Goal: Information Seeking & Learning: Learn about a topic

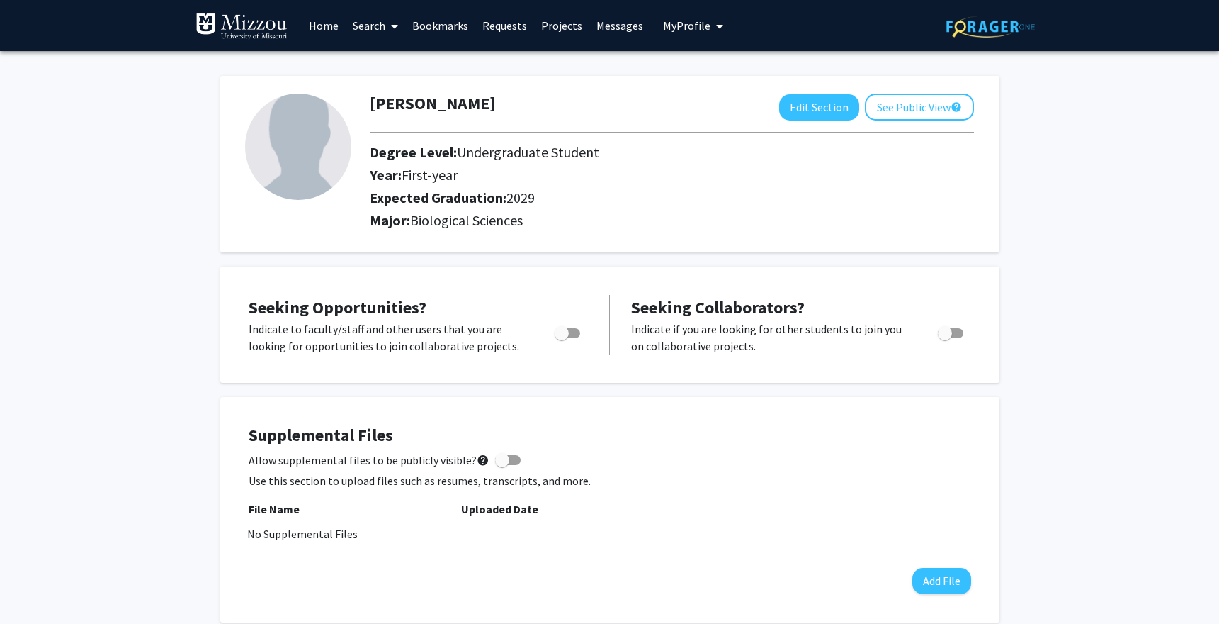
click at [366, 23] on link "Search" at bounding box center [376, 26] width 60 height 50
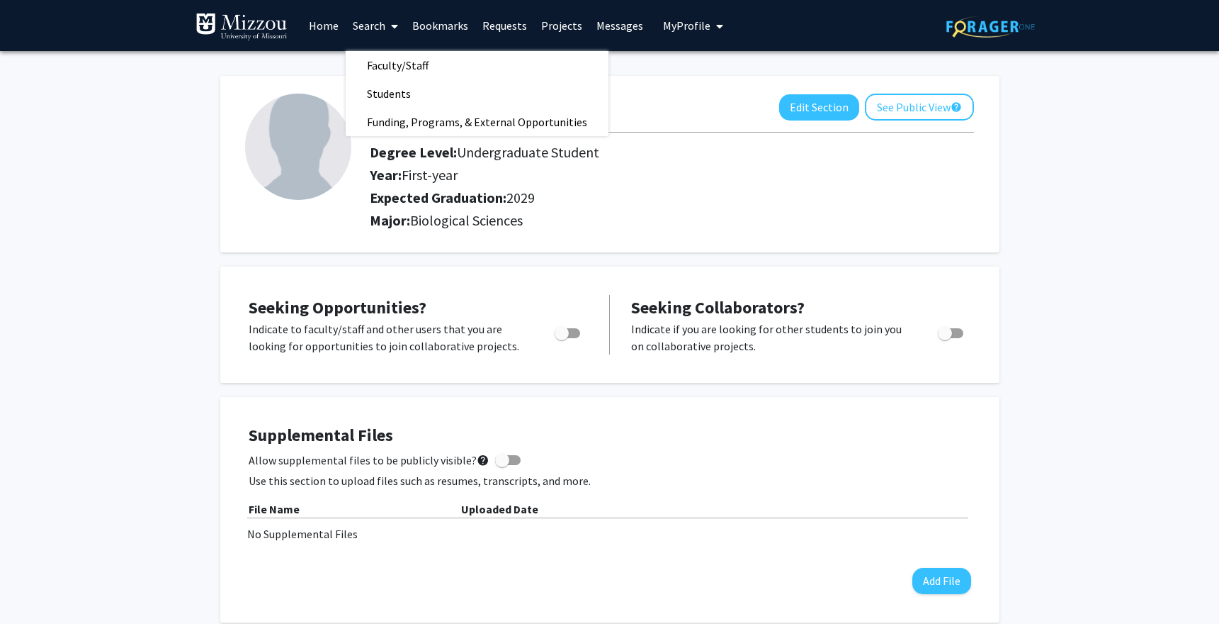
click at [574, 329] on span "Toggle" at bounding box center [568, 333] width 26 height 10
click at [562, 338] on input "Are you actively seeking opportunities?" at bounding box center [561, 338] width 1 height 1
checkbox input "true"
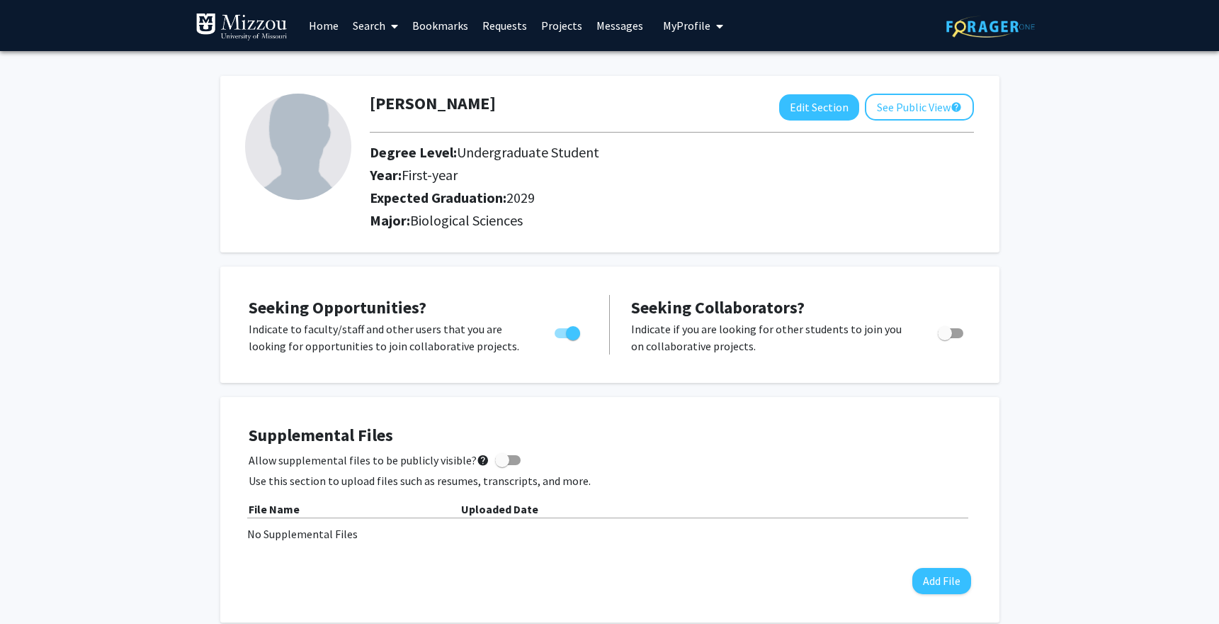
click at [376, 25] on link "Search" at bounding box center [376, 26] width 60 height 50
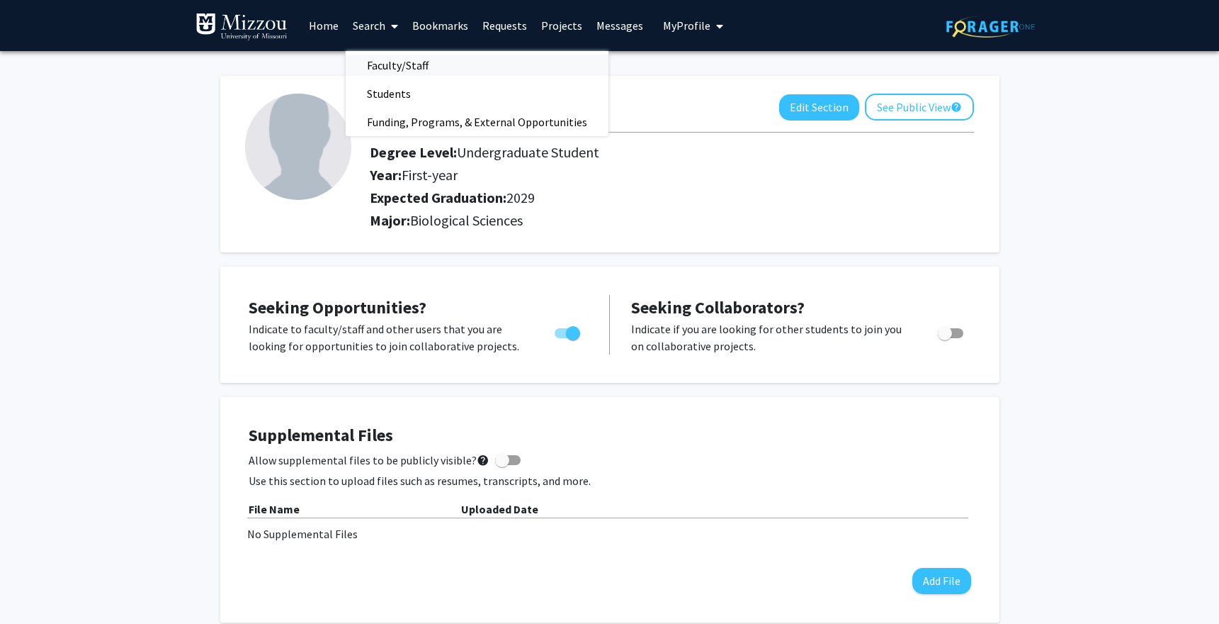
click at [368, 56] on span "Faculty/Staff" at bounding box center [398, 65] width 104 height 28
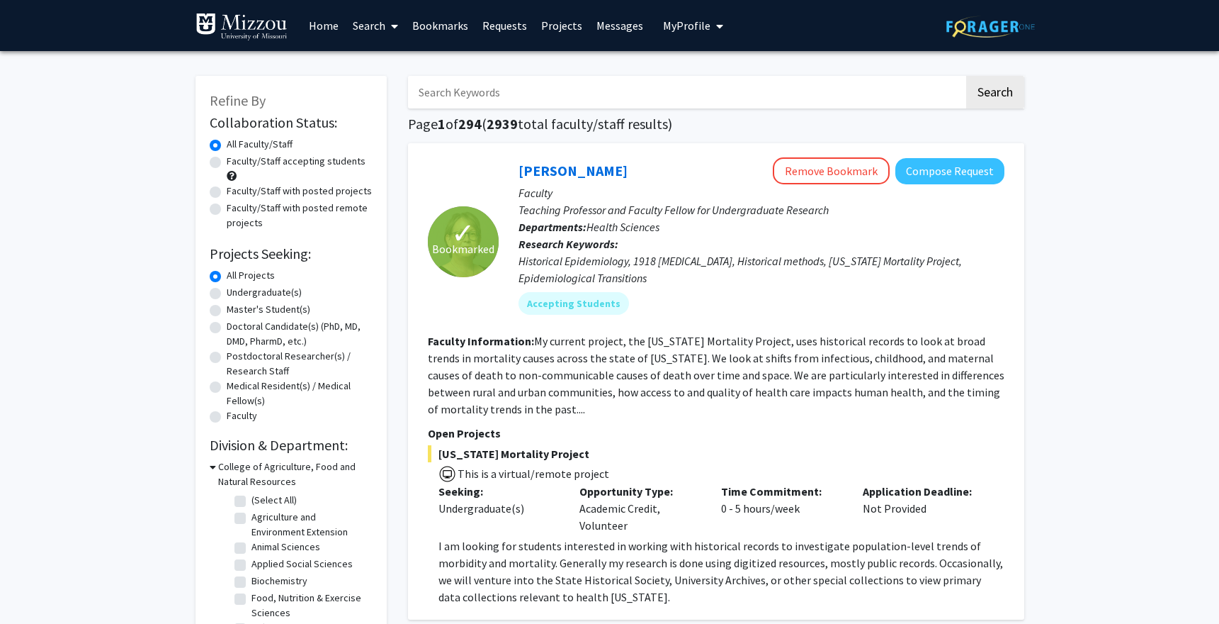
click at [318, 27] on link "Home" at bounding box center [324, 26] width 44 height 50
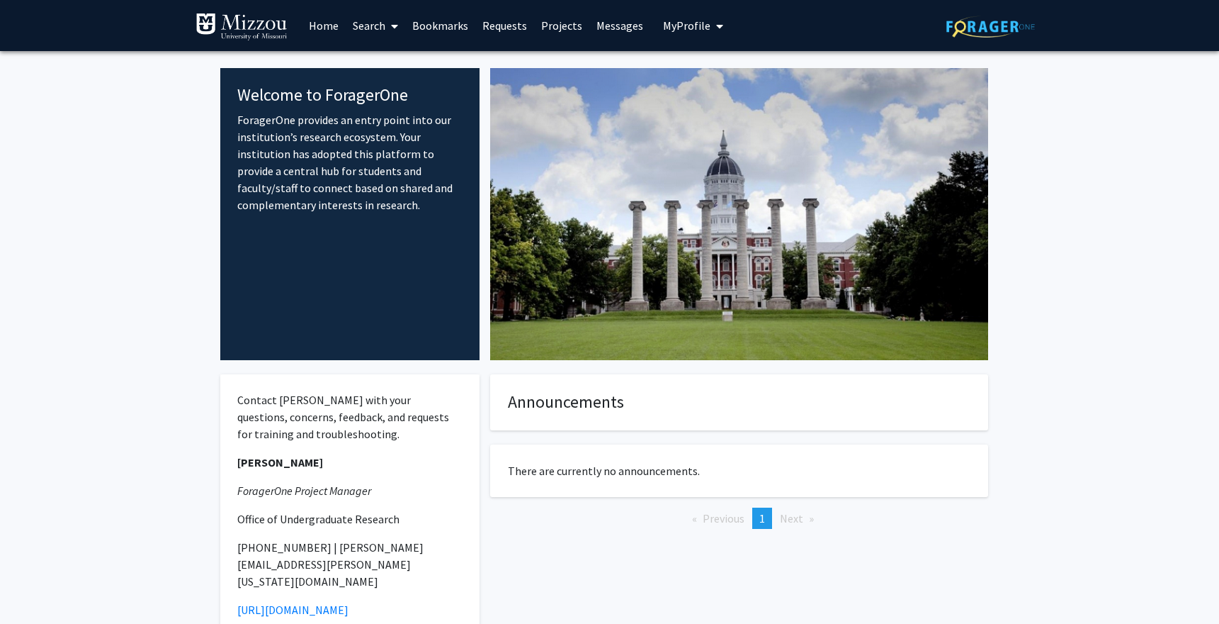
click at [361, 31] on link "Search" at bounding box center [376, 26] width 60 height 50
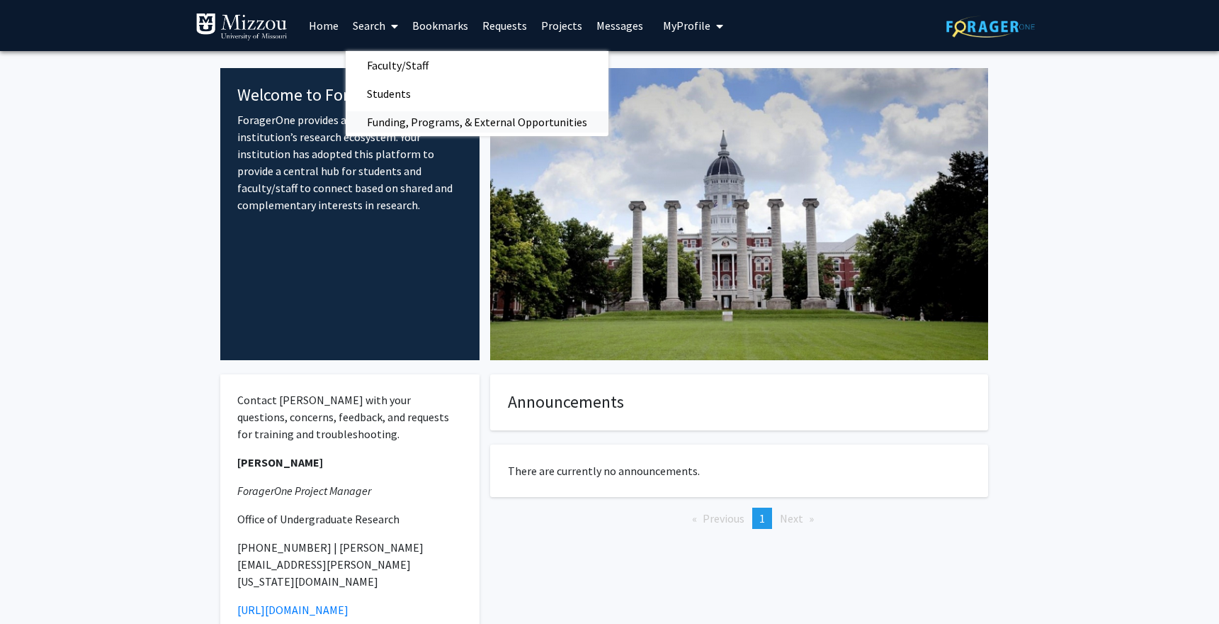
click at [364, 111] on span "Funding, Programs, & External Opportunities" at bounding box center [477, 122] width 263 height 28
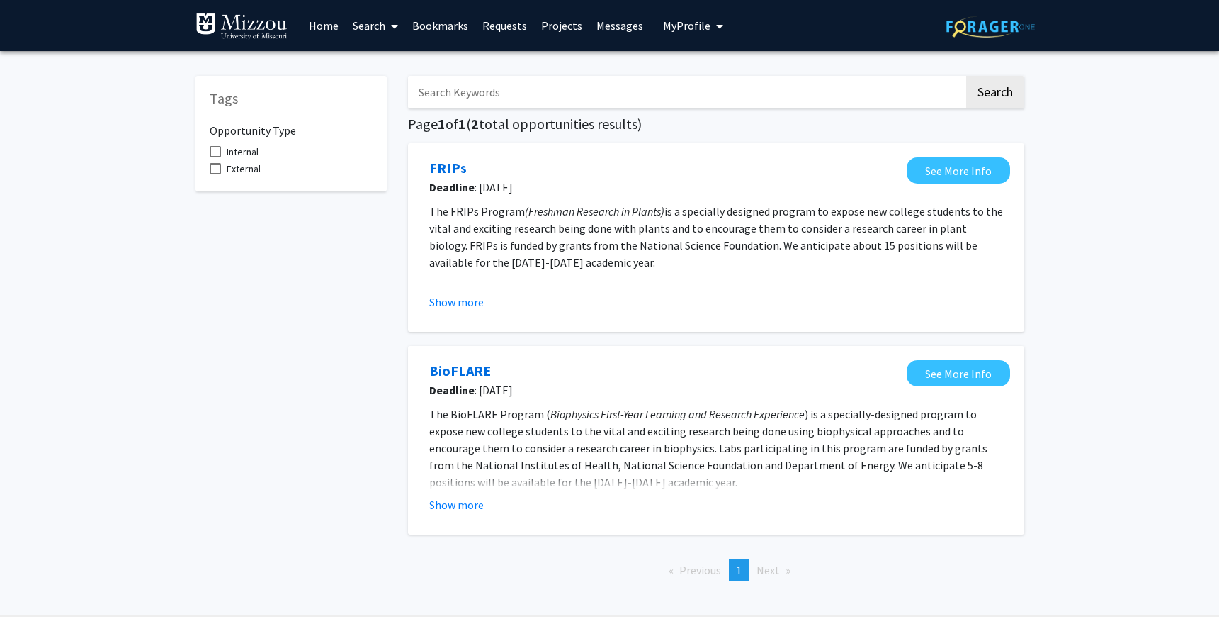
click at [363, 33] on link "Search" at bounding box center [376, 26] width 60 height 50
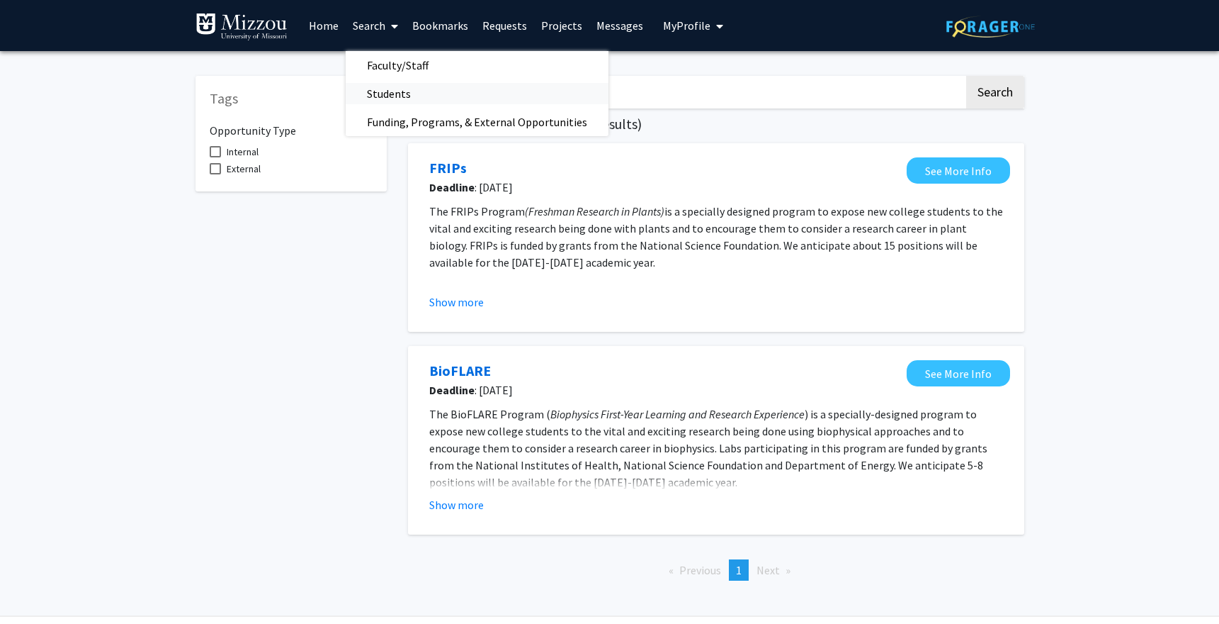
click at [390, 86] on span "Students" at bounding box center [389, 93] width 86 height 28
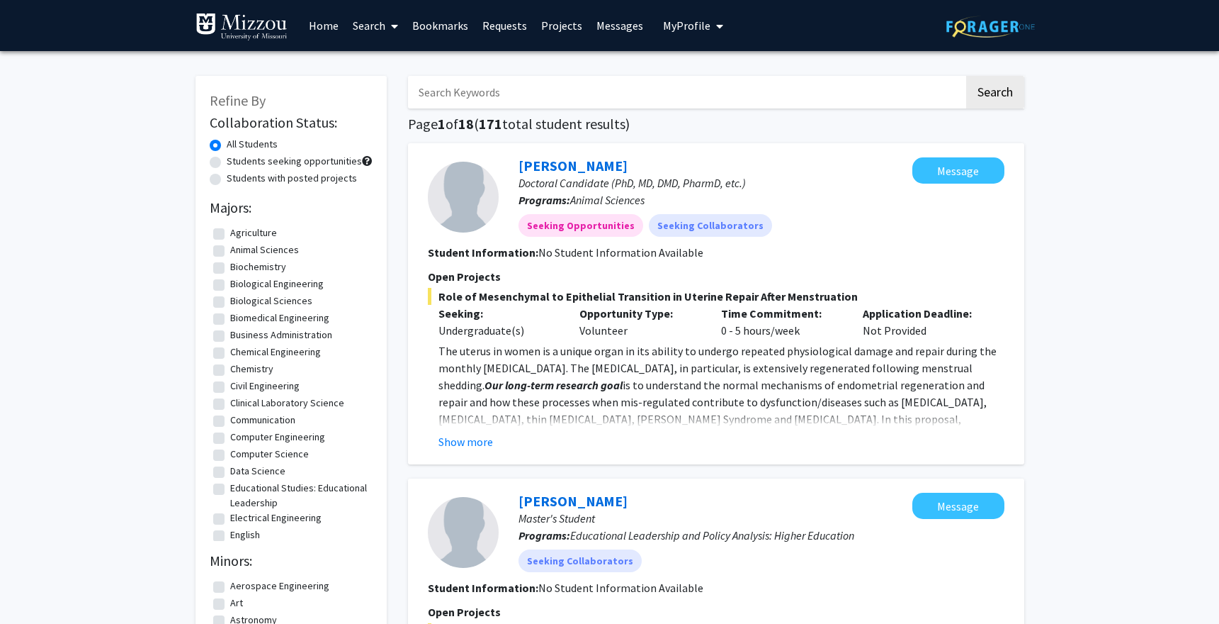
click at [235, 26] on img at bounding box center [242, 27] width 92 height 28
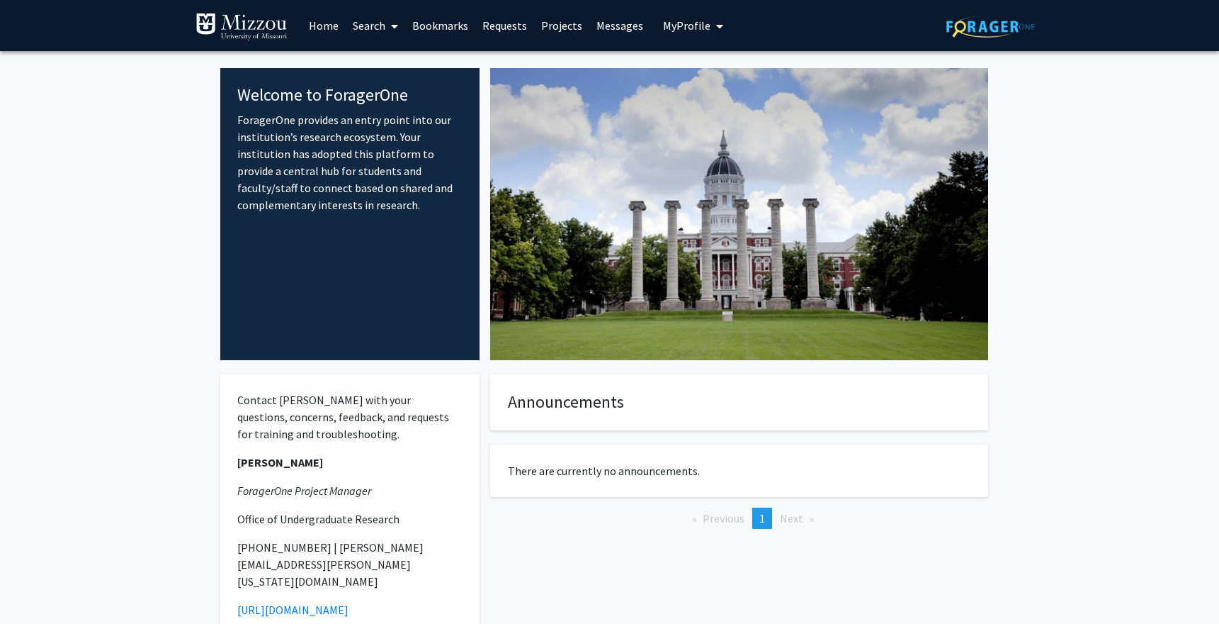
click at [685, 23] on span "My Profile" at bounding box center [686, 25] width 47 height 14
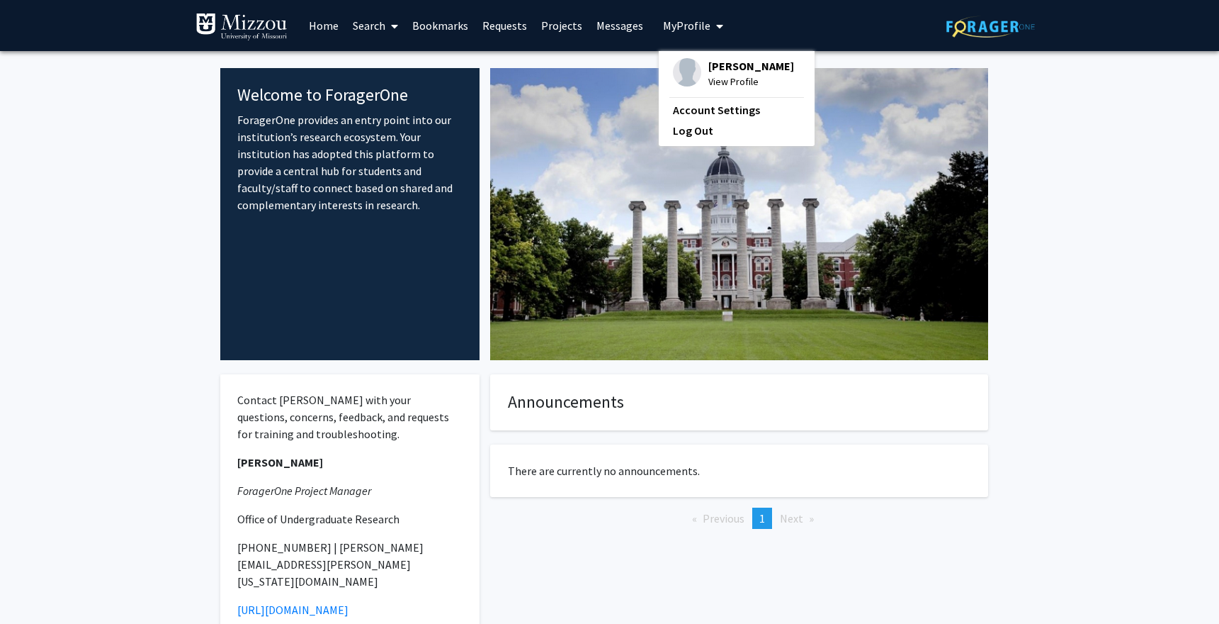
click at [719, 74] on span "[PERSON_NAME]" at bounding box center [752, 66] width 86 height 16
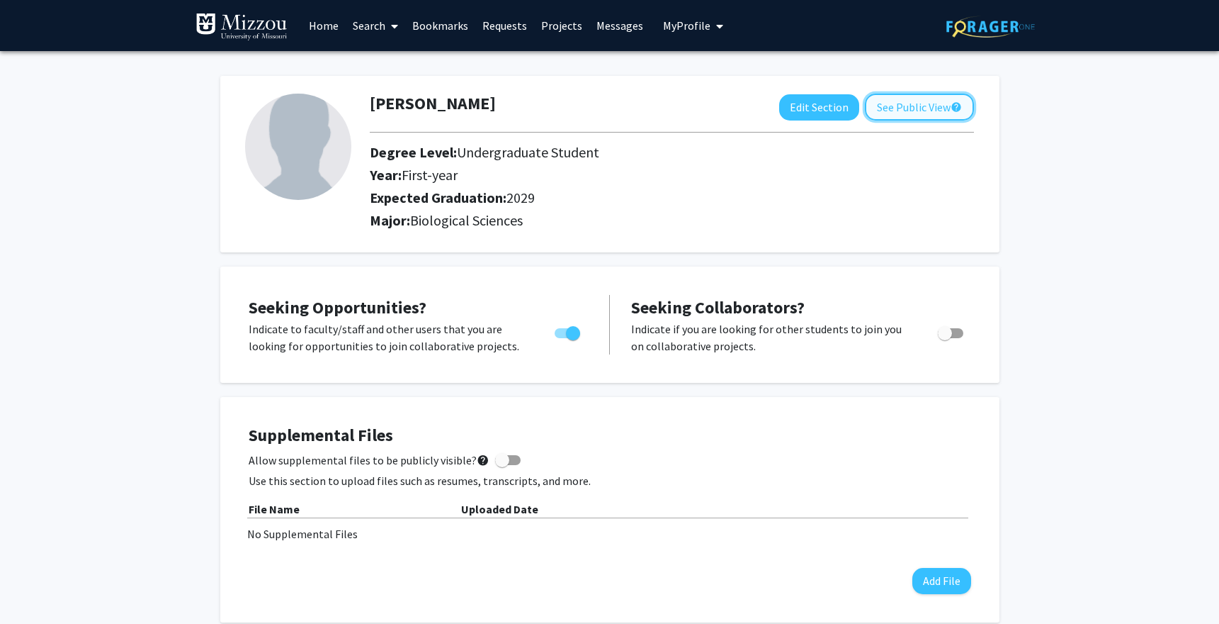
click at [915, 112] on button "See Public View help" at bounding box center [919, 107] width 109 height 27
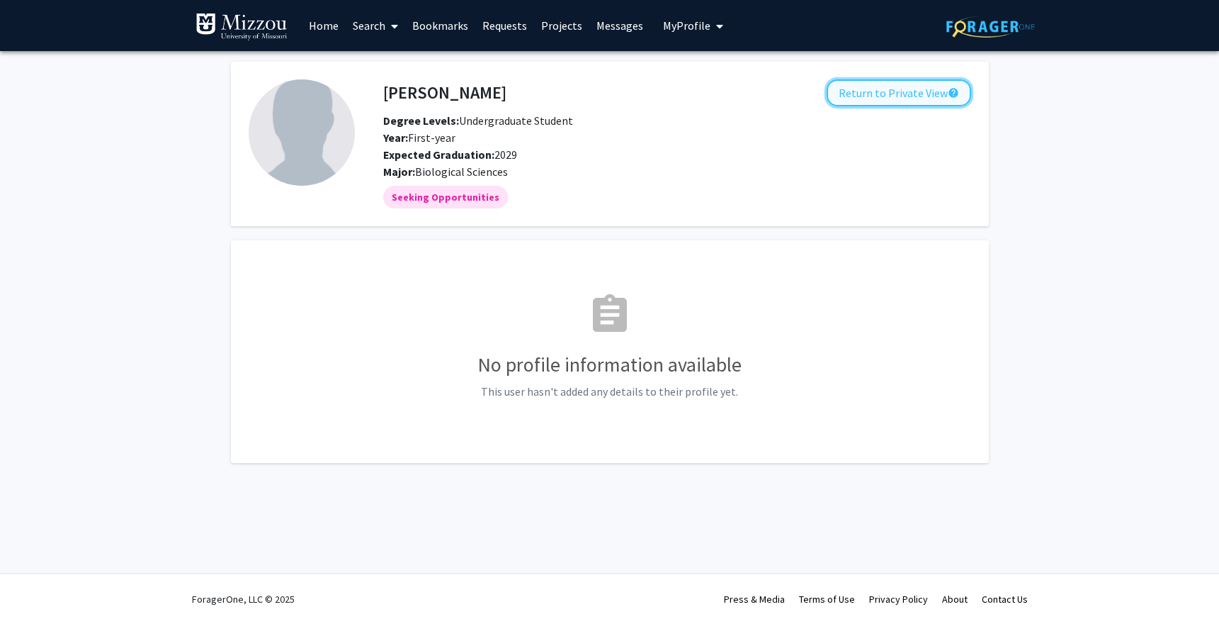
click at [874, 98] on button "Return to Private View help" at bounding box center [899, 92] width 145 height 27
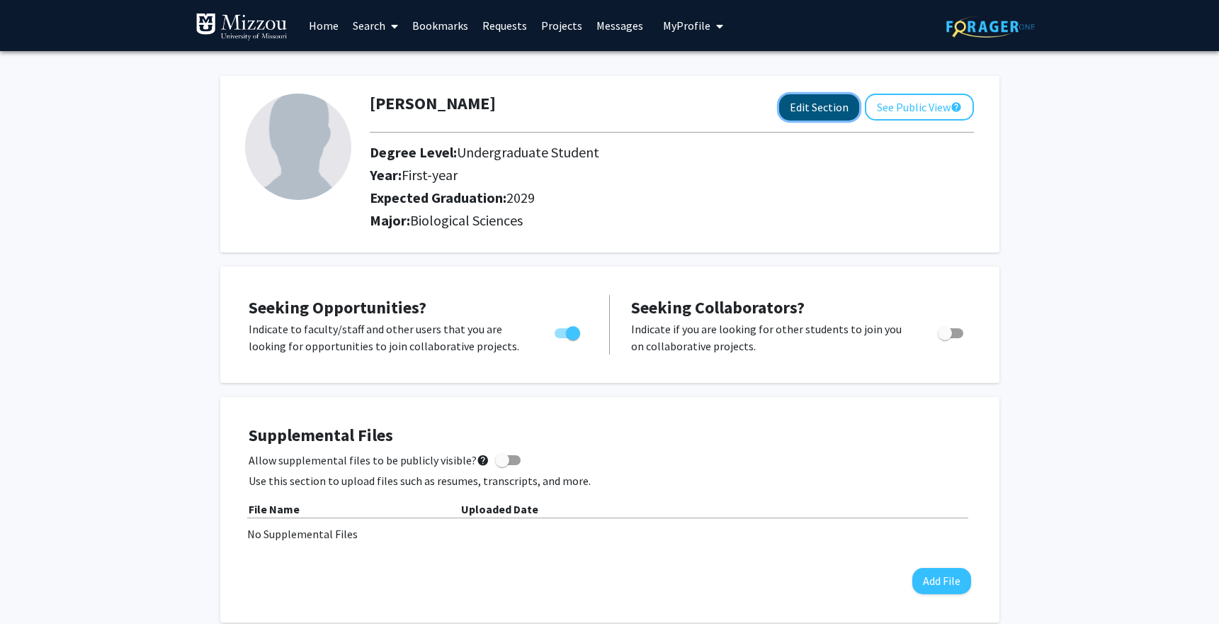
click at [811, 97] on button "Edit Section" at bounding box center [819, 107] width 80 height 26
select select "first-year"
select select "2029"
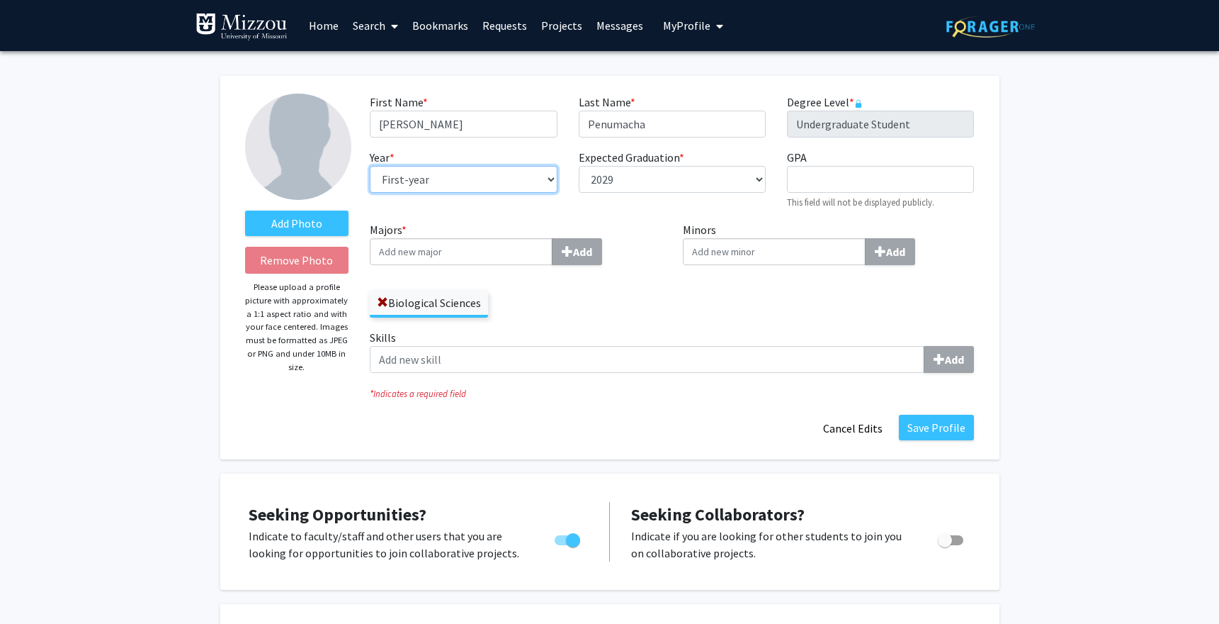
click at [458, 180] on select "--- First-year Sophomore Junior Senior Postbaccalaureate Certificate" at bounding box center [463, 179] width 187 height 27
click at [847, 428] on button "Cancel Edits" at bounding box center [853, 428] width 78 height 27
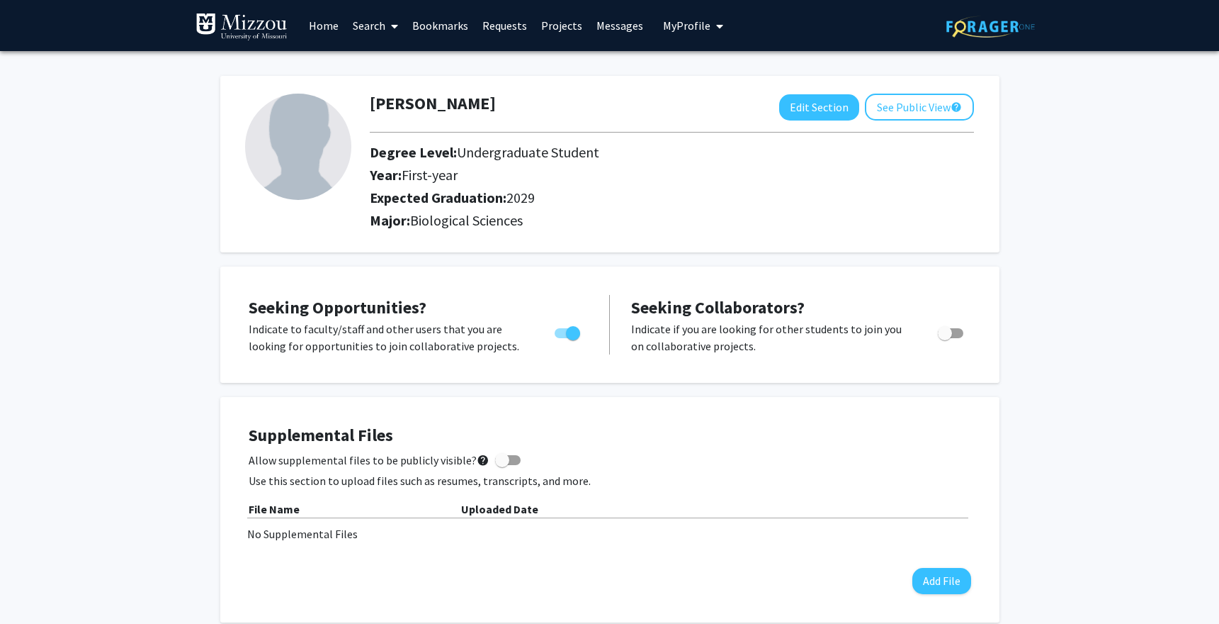
click at [356, 33] on link "Search" at bounding box center [376, 26] width 60 height 50
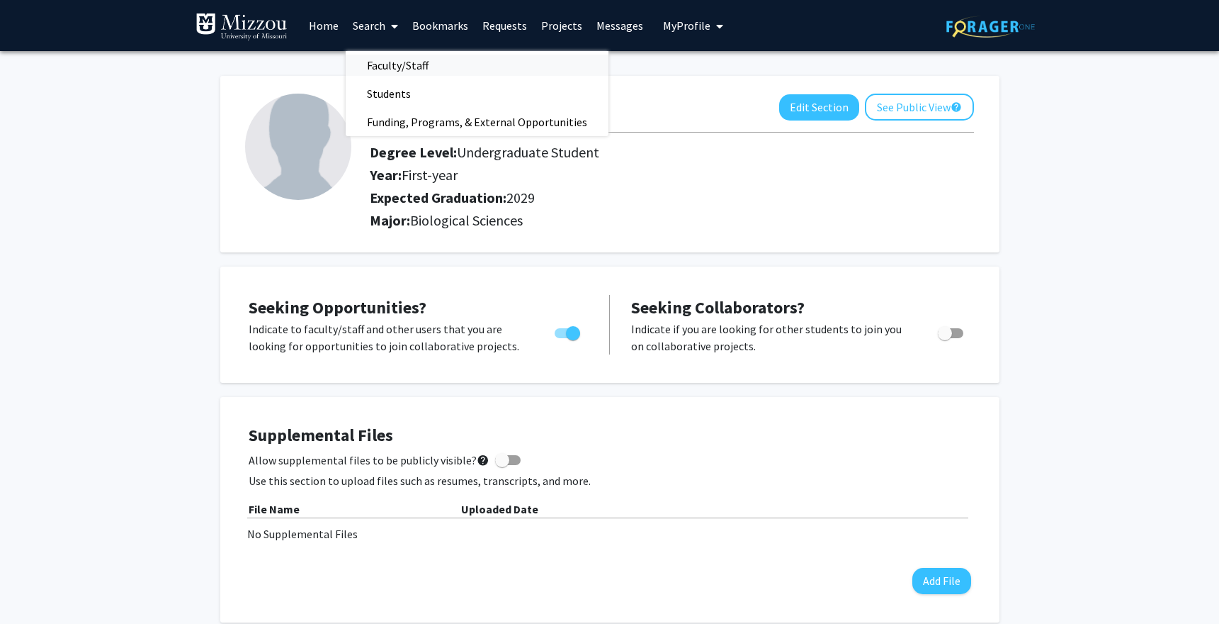
click at [368, 73] on span "Faculty/Staff" at bounding box center [398, 65] width 104 height 28
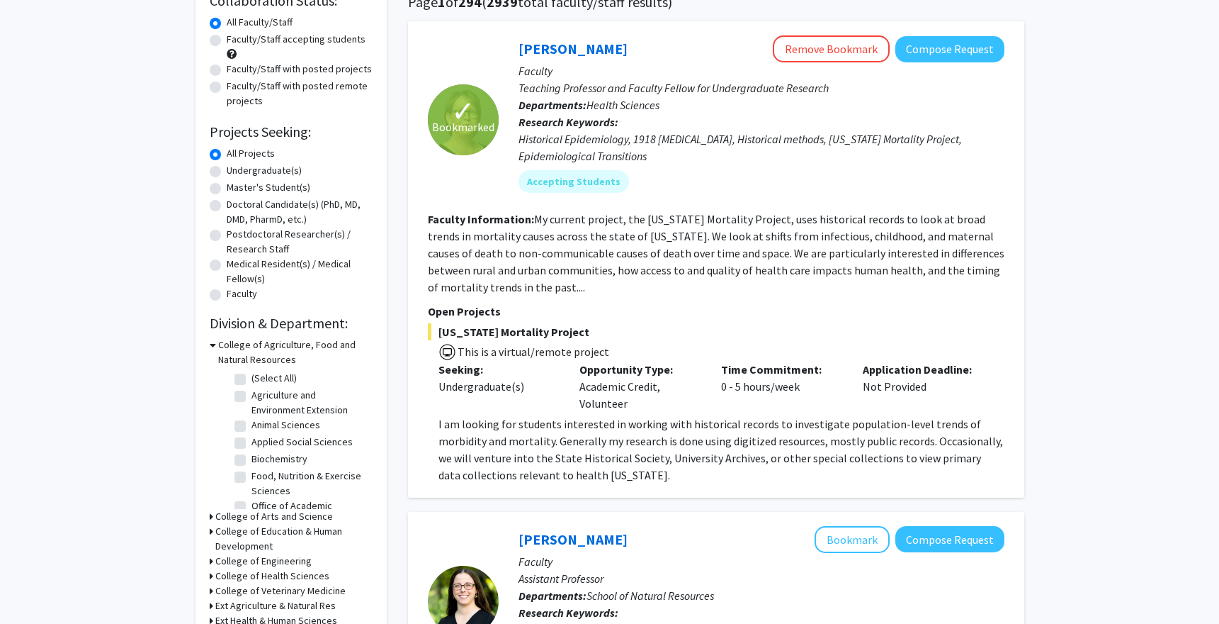
scroll to position [135, 0]
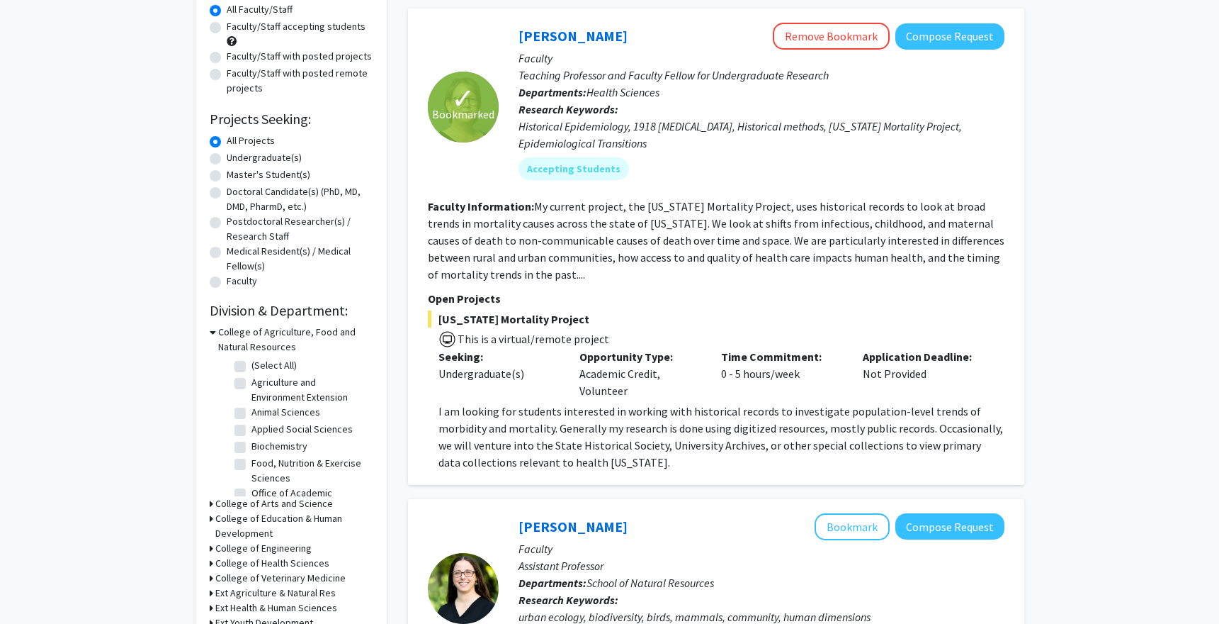
click at [227, 160] on label "Undergraduate(s)" at bounding box center [264, 157] width 75 height 15
click at [227, 159] on input "Undergraduate(s)" at bounding box center [231, 154] width 9 height 9
radio input "true"
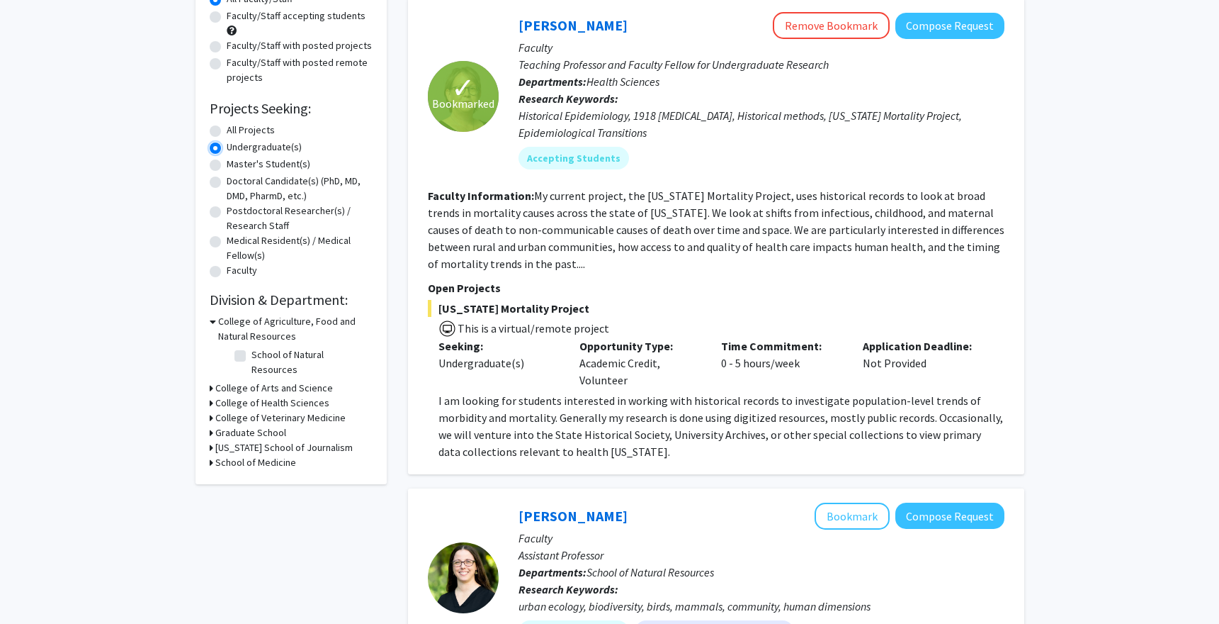
scroll to position [158, 0]
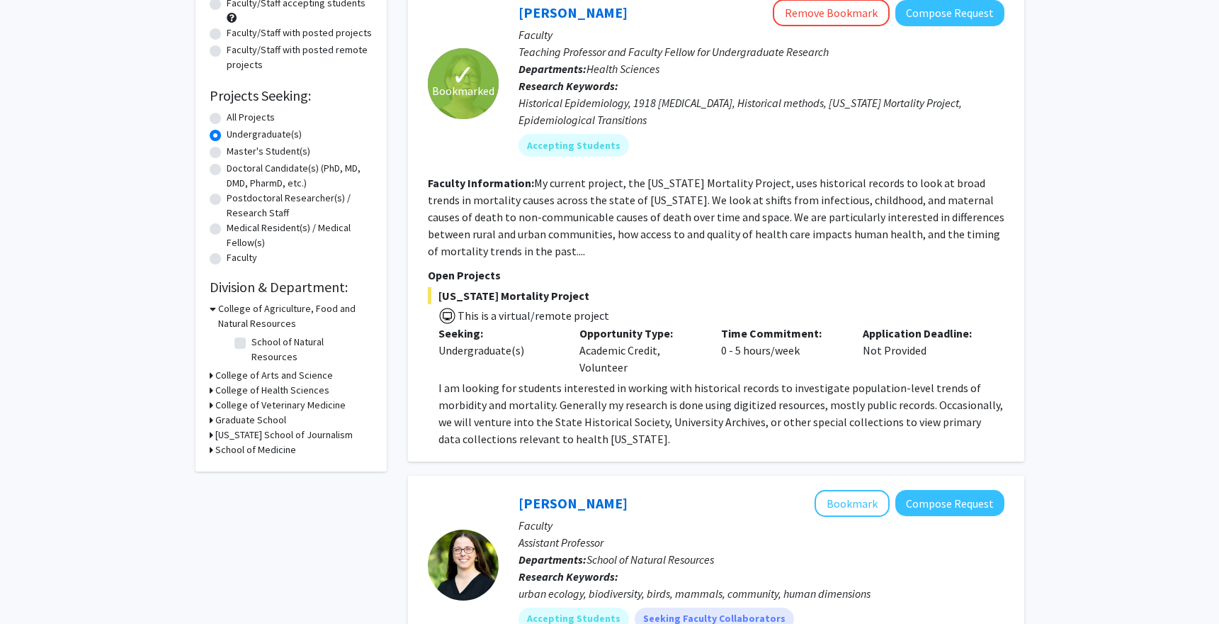
click at [210, 383] on icon at bounding box center [212, 390] width 4 height 15
click at [252, 401] on label "Health Sciences" at bounding box center [286, 408] width 68 height 15
click at [252, 401] on input "Health Sciences" at bounding box center [256, 405] width 9 height 9
checkbox input "true"
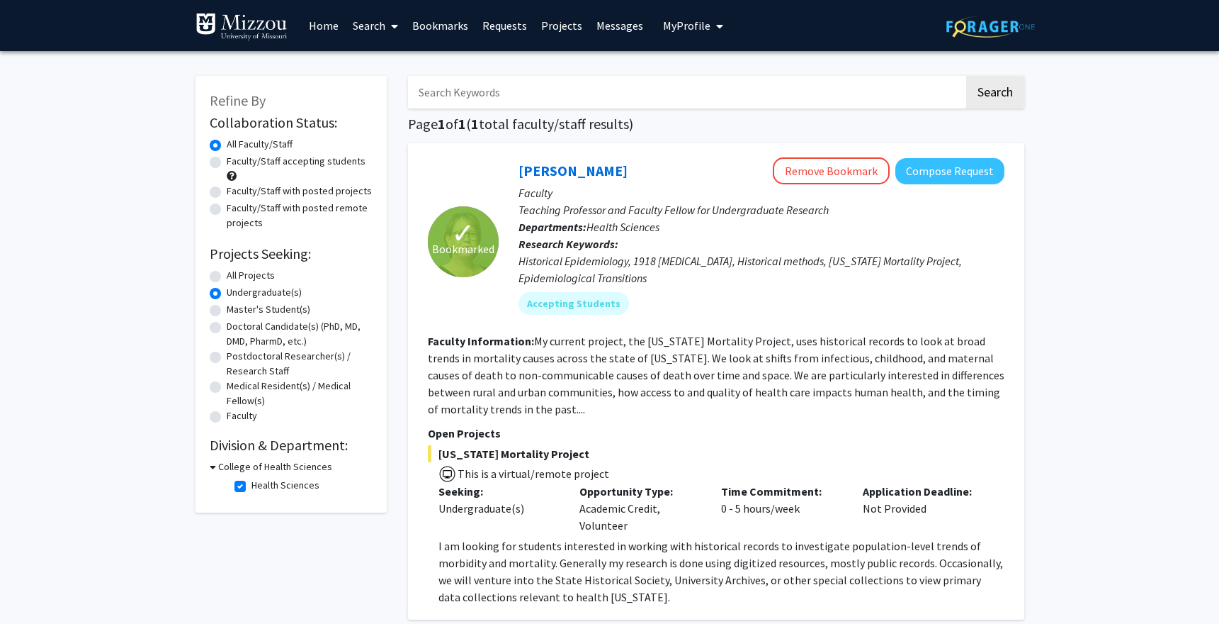
click at [252, 484] on label "Health Sciences" at bounding box center [286, 485] width 68 height 15
click at [252, 484] on input "Health Sciences" at bounding box center [256, 482] width 9 height 9
checkbox input "false"
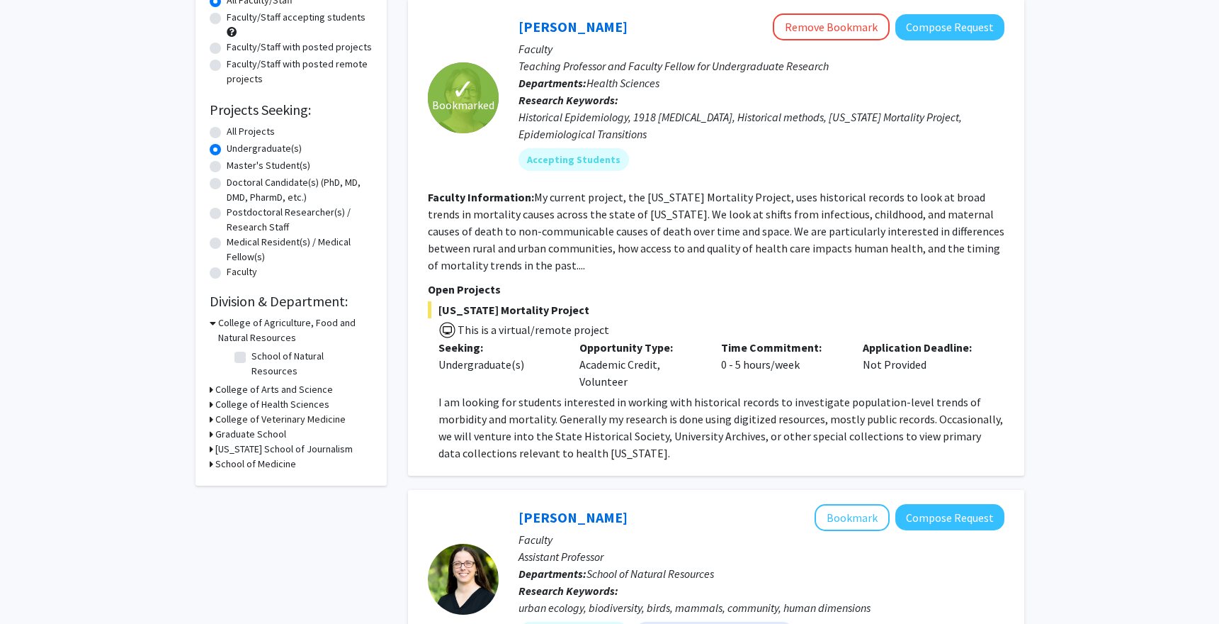
scroll to position [156, 0]
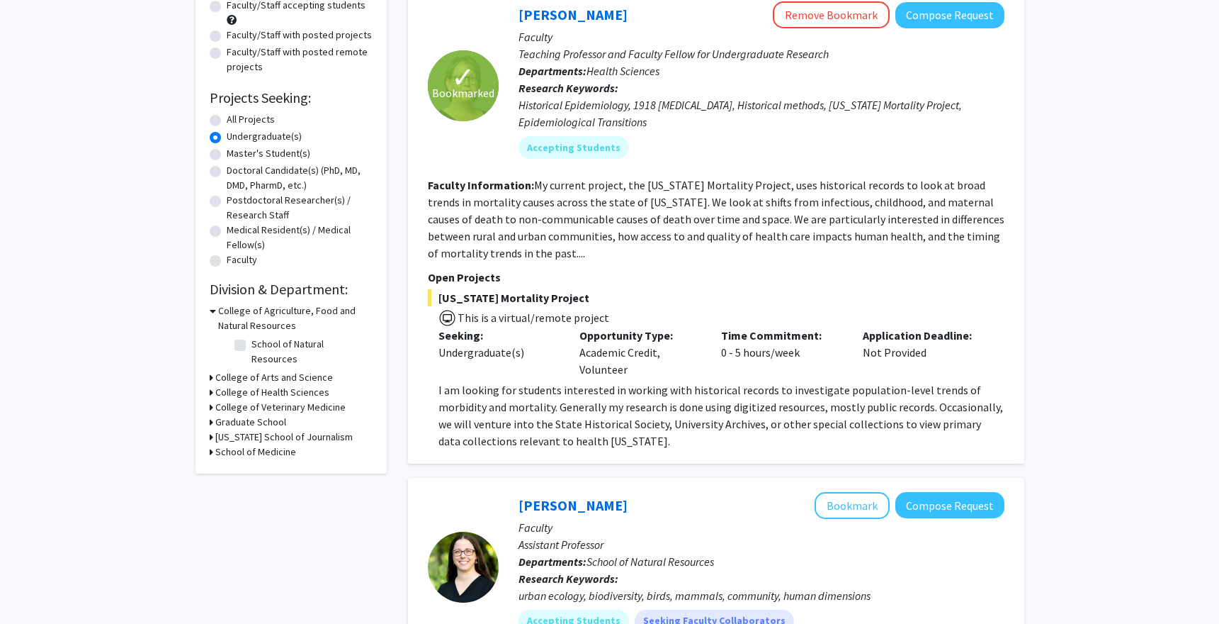
click at [208, 361] on div "Refine By Collaboration Status: Collaboration Status All Faculty/Staff Collabor…" at bounding box center [291, 196] width 191 height 553
click at [213, 370] on div "College of Arts and Science" at bounding box center [291, 377] width 163 height 15
click at [211, 370] on icon at bounding box center [212, 377] width 4 height 15
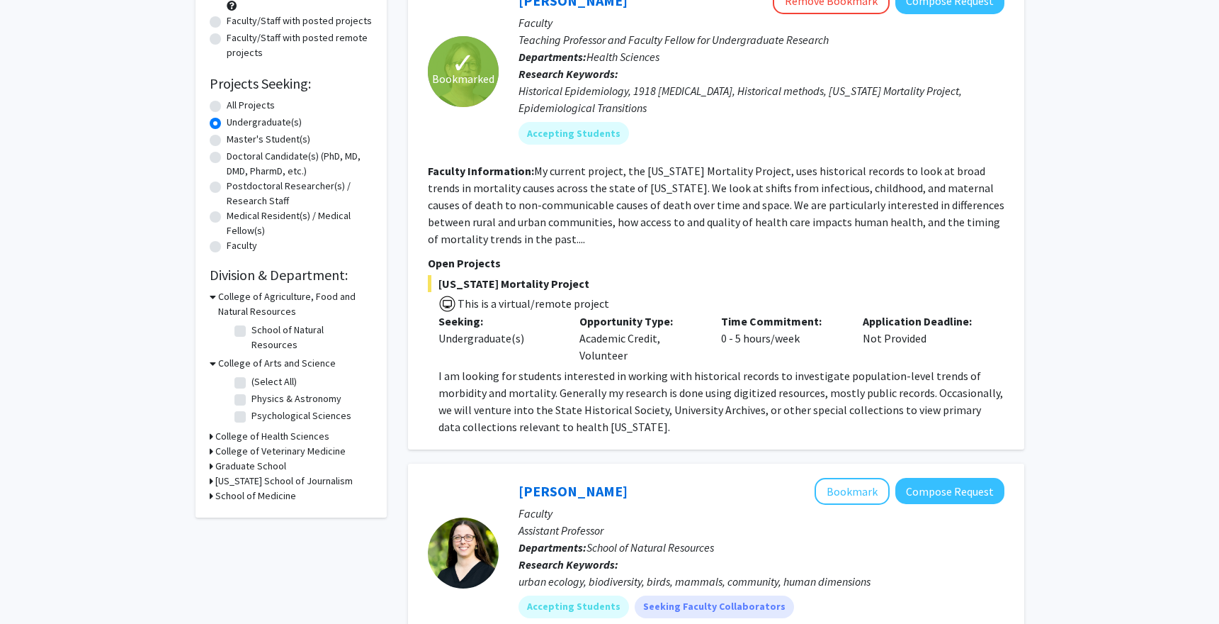
scroll to position [270, 0]
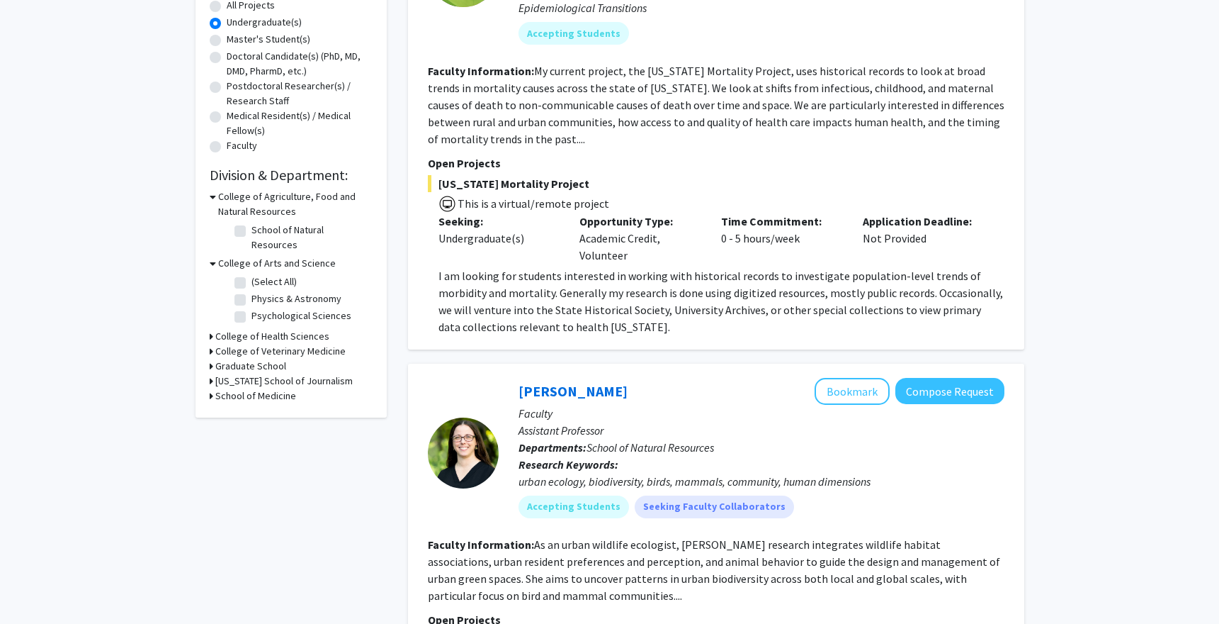
click at [213, 388] on div "School of Medicine" at bounding box center [291, 395] width 163 height 15
click at [210, 388] on icon at bounding box center [212, 395] width 4 height 15
click at [252, 407] on label "(Select All)" at bounding box center [274, 414] width 45 height 15
click at [252, 407] on input "(Select All)" at bounding box center [256, 411] width 9 height 9
checkbox input "true"
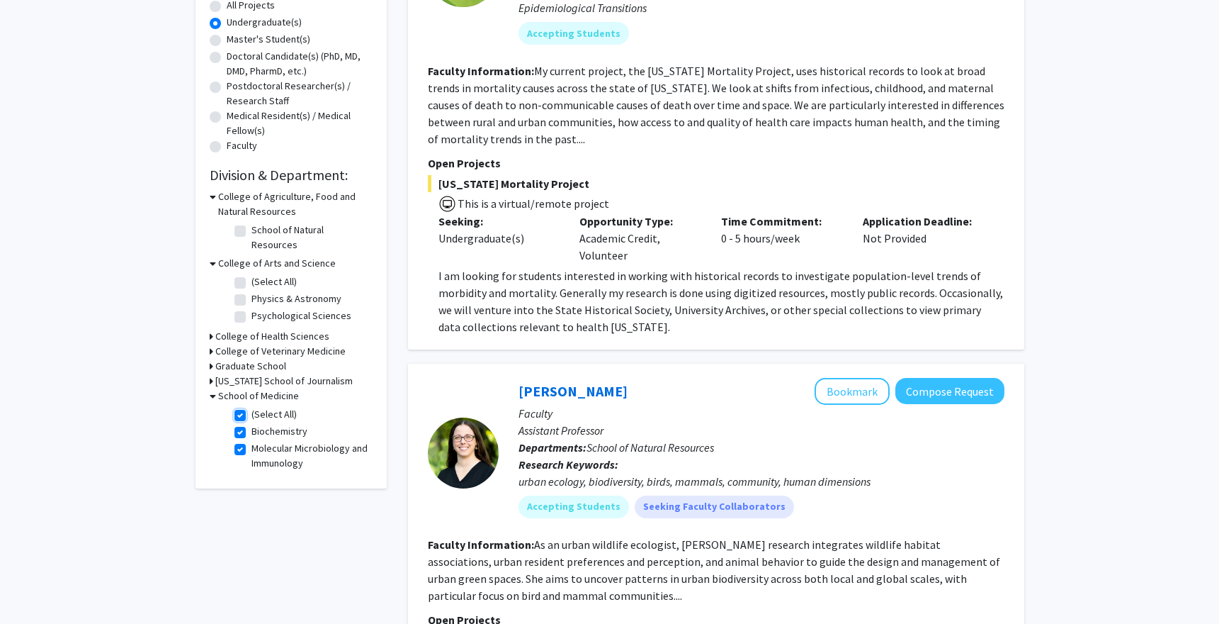
checkbox input "true"
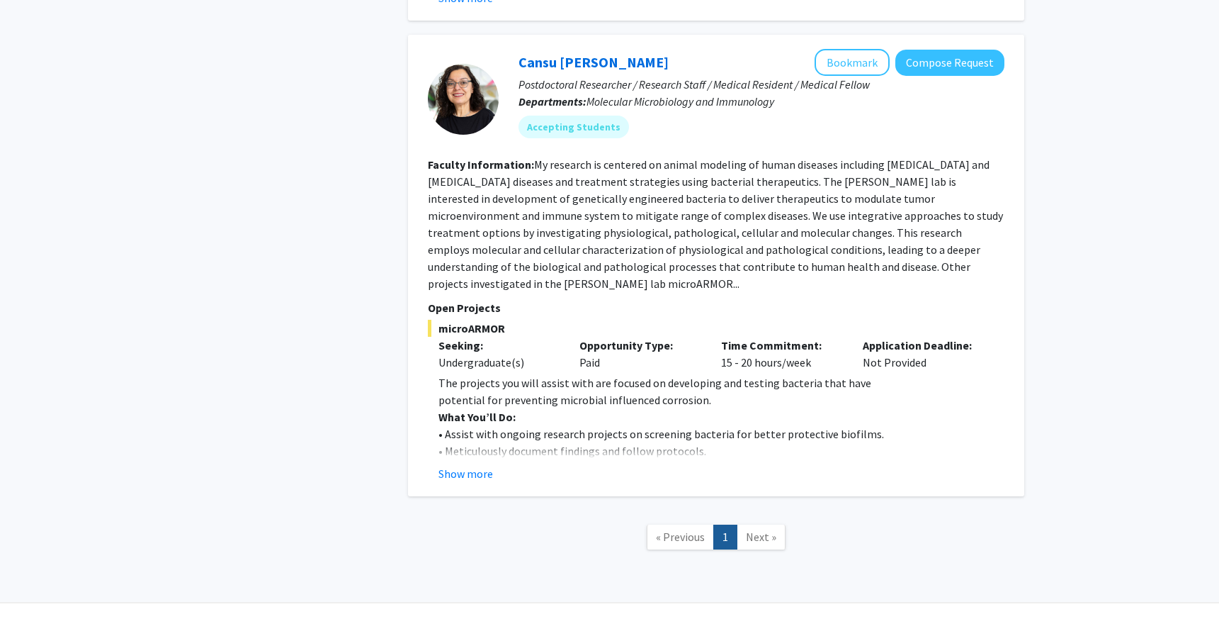
scroll to position [1261, 0]
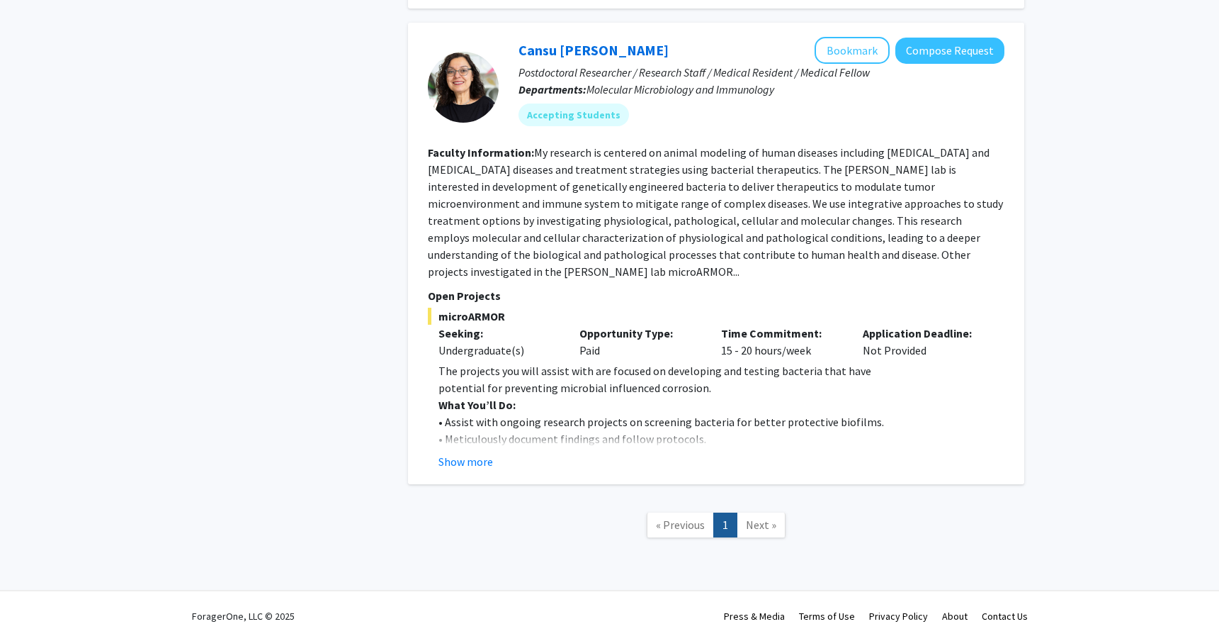
click at [472, 434] on fg-read-more "The projects you will assist with are focused on developing and testing bacteri…" at bounding box center [716, 416] width 577 height 108
click at [475, 453] on button "Show more" at bounding box center [466, 461] width 55 height 17
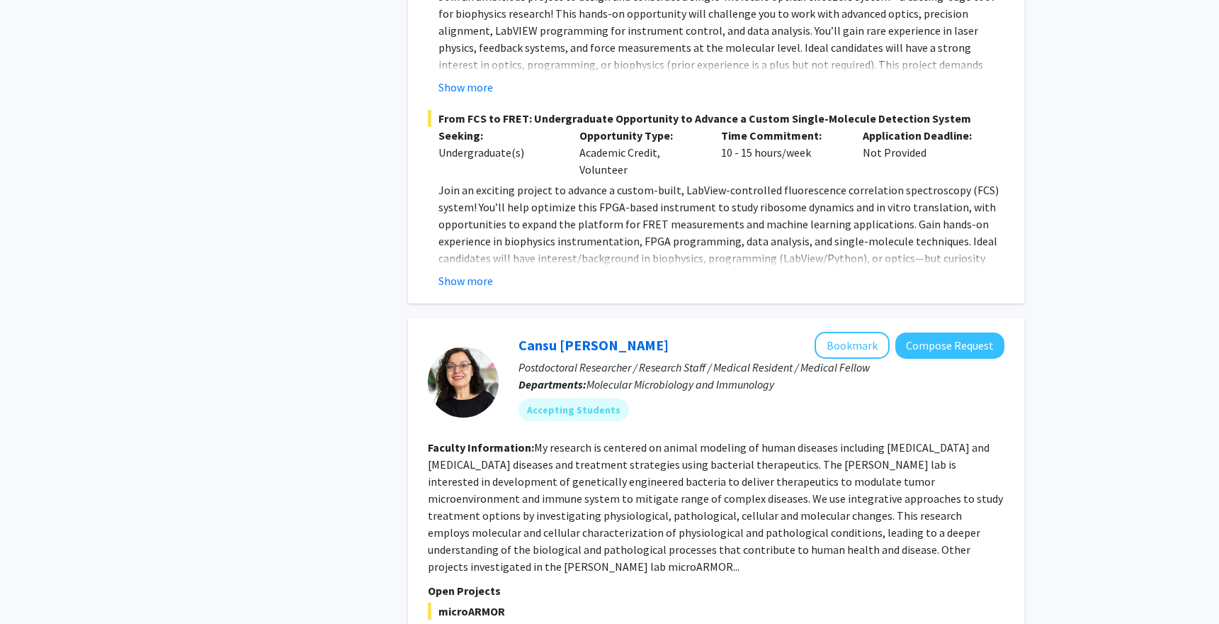
scroll to position [935, 0]
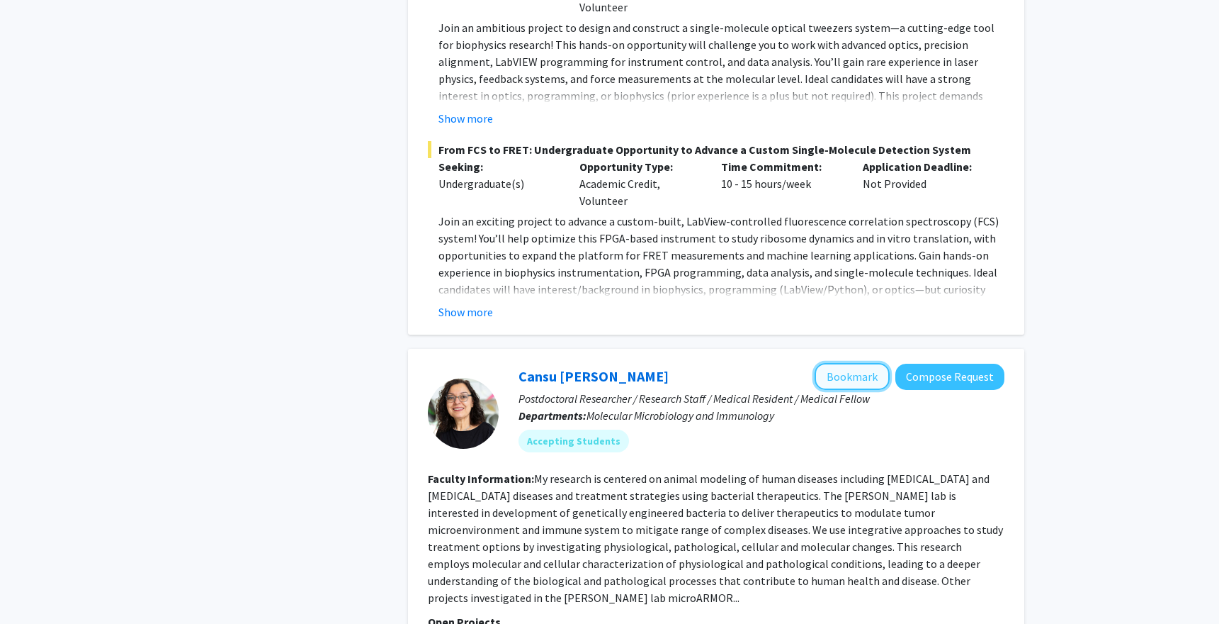
click at [860, 363] on button "Bookmark" at bounding box center [852, 376] width 75 height 27
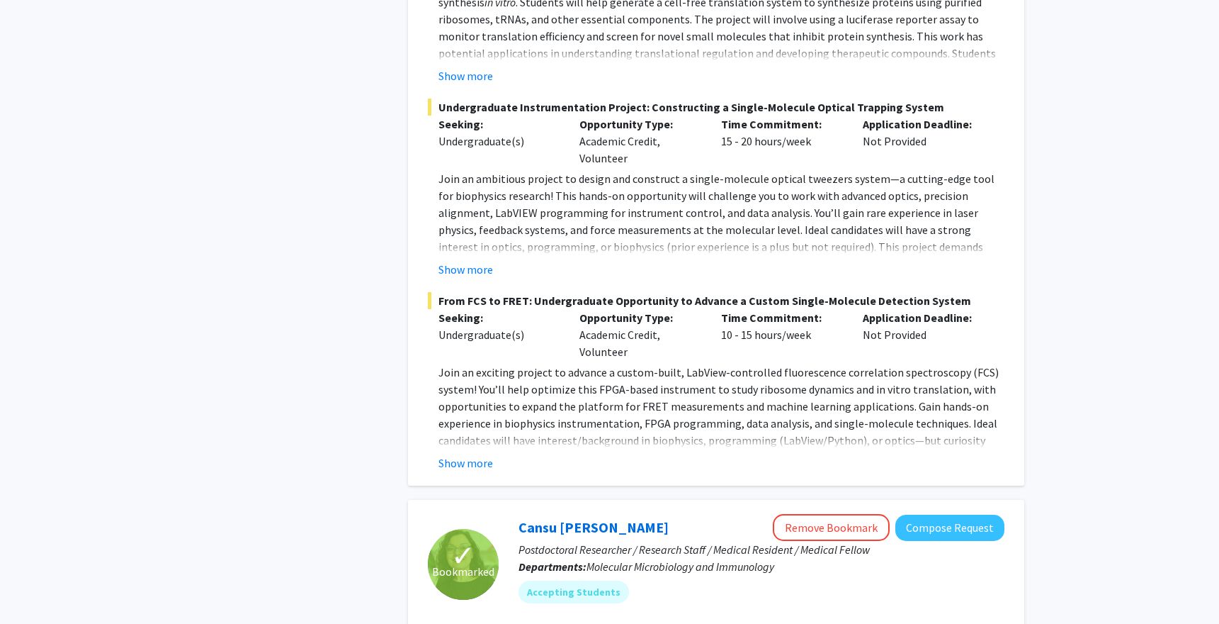
scroll to position [791, 0]
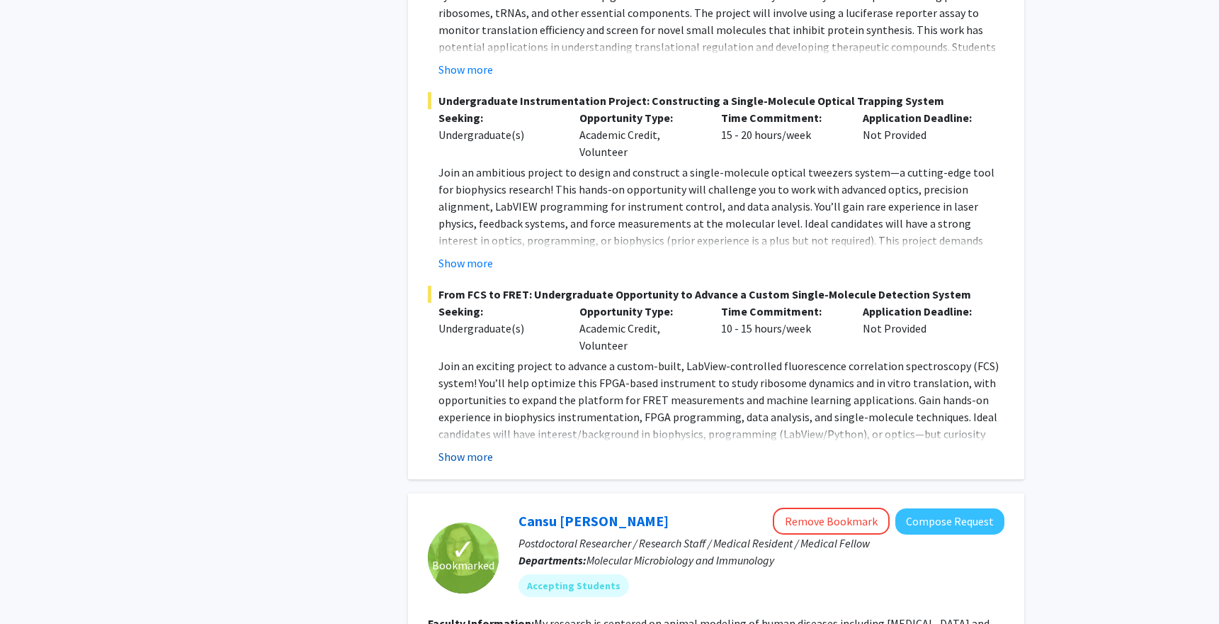
click at [480, 448] on button "Show more" at bounding box center [466, 456] width 55 height 17
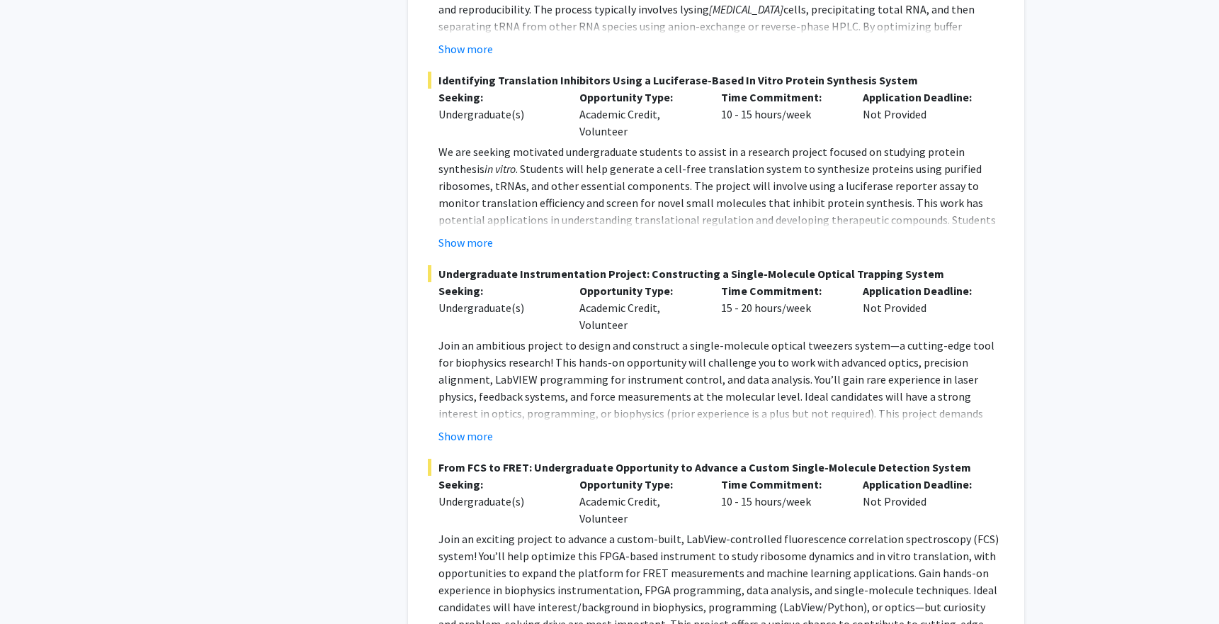
scroll to position [0, 0]
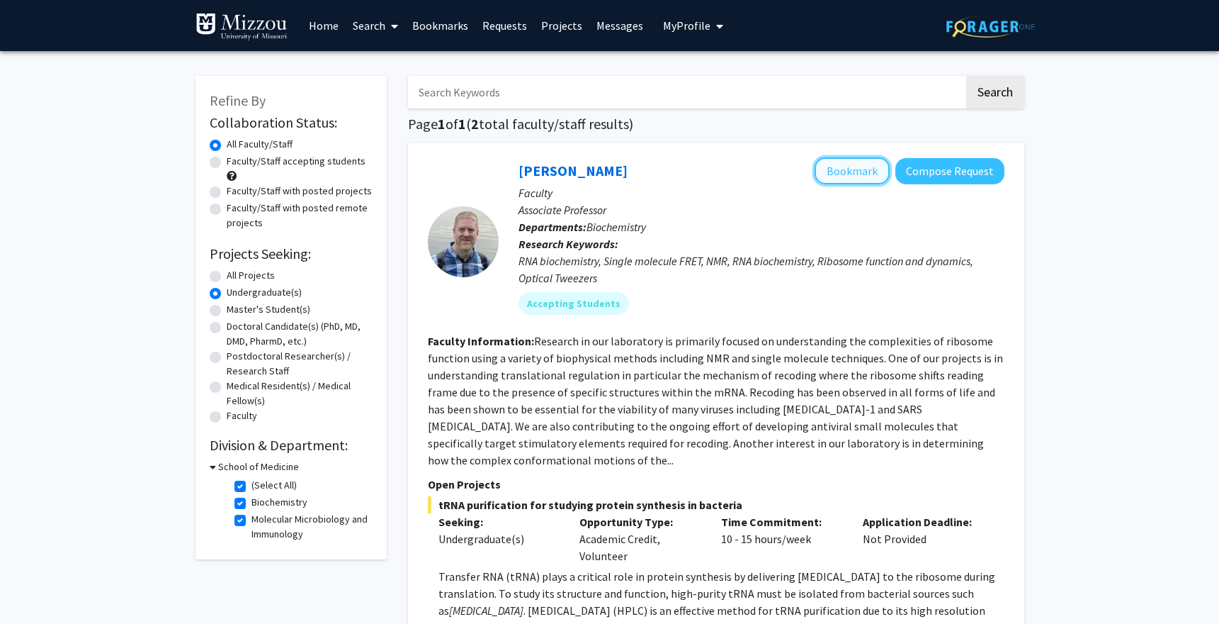
click at [850, 170] on button "Bookmark" at bounding box center [852, 170] width 75 height 27
